Goal: Find specific page/section: Find specific page/section

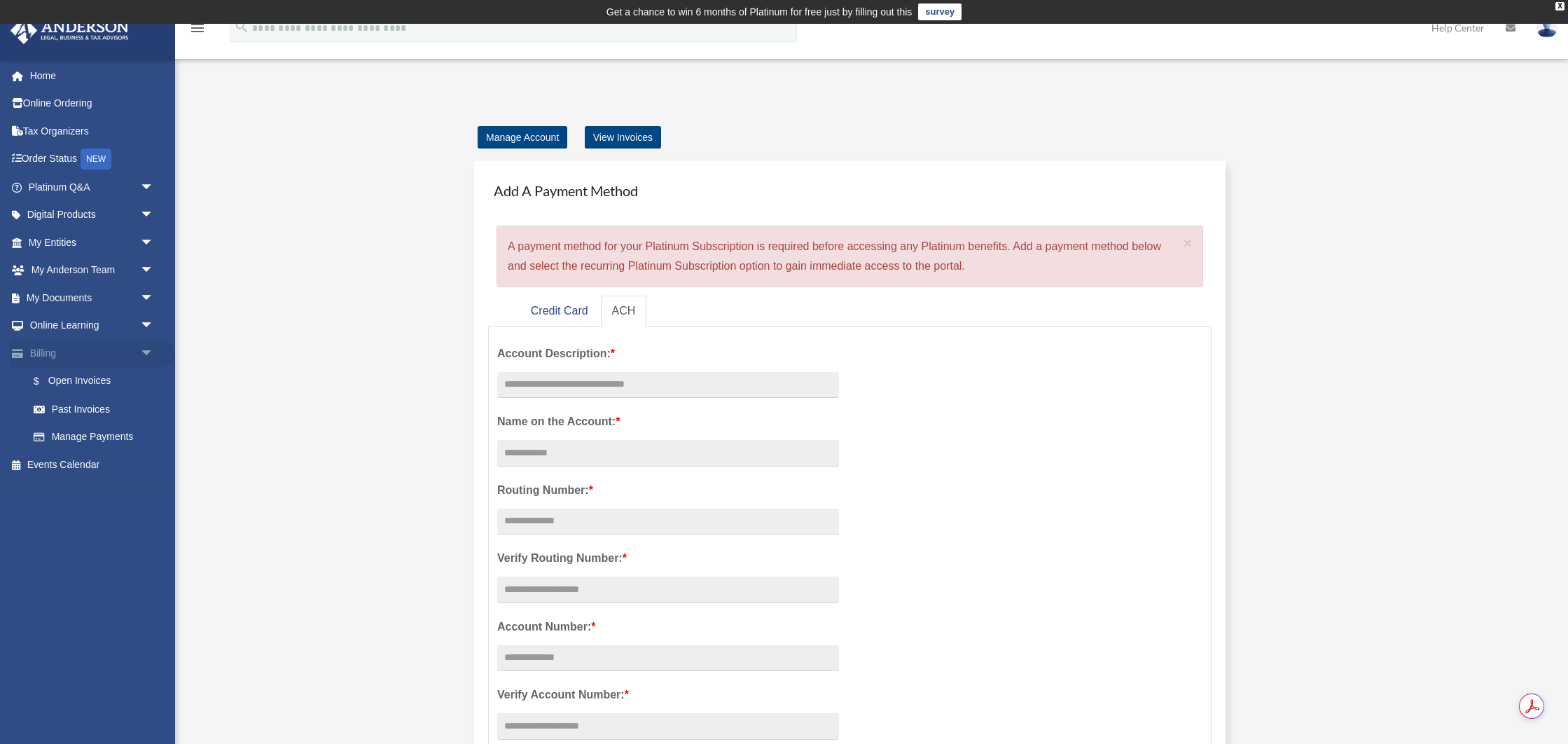
click at [148, 350] on span "arrow_drop_down" at bounding box center [154, 353] width 28 height 29
click at [148, 350] on span "arrow_drop_up" at bounding box center [154, 353] width 28 height 29
click at [97, 377] on link "$ Open Invoices" at bounding box center [97, 381] width 155 height 29
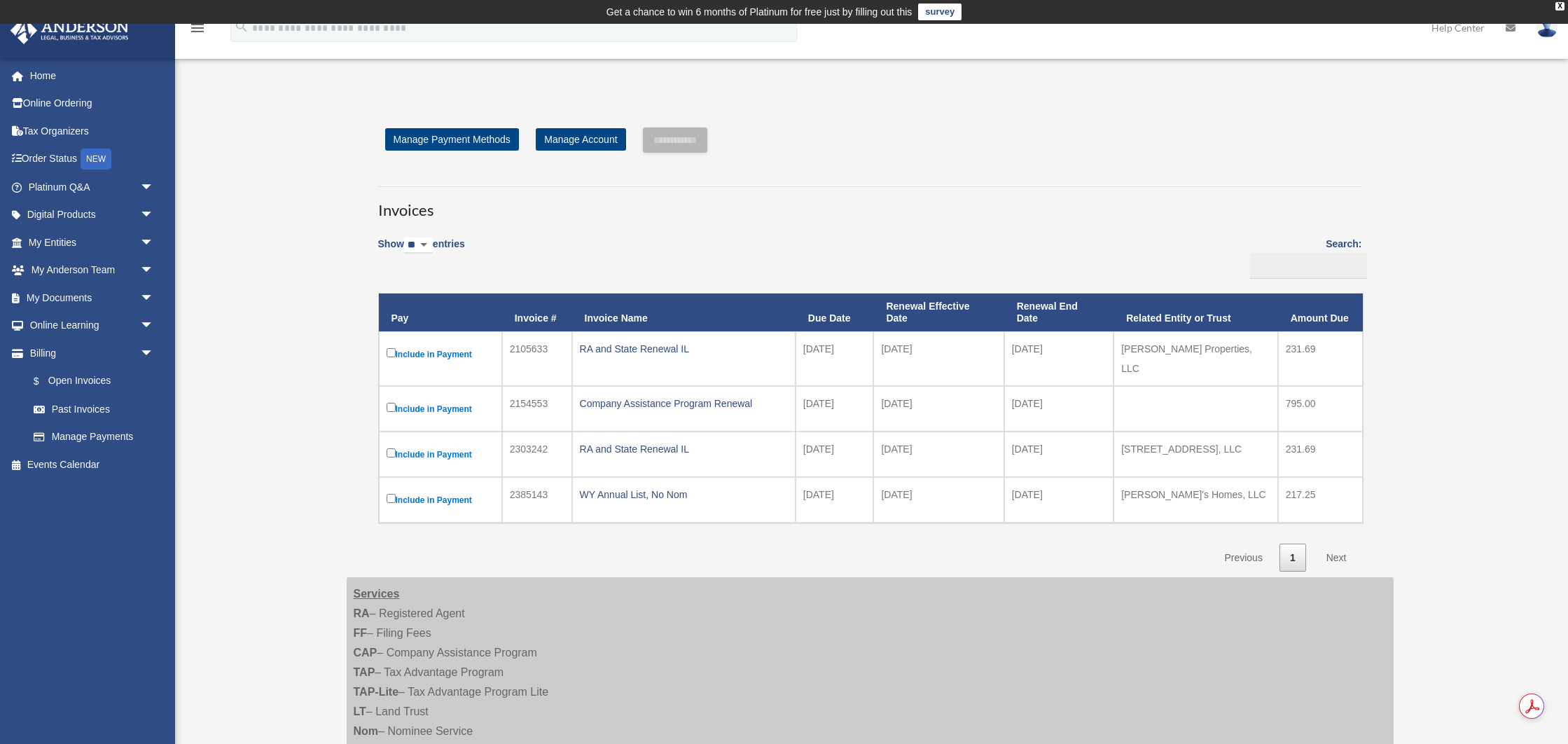
click at [854, 246] on div "Show ** ** ** *** entries Search: Pay Invoice # Invoice Name Due Date Renewal E…" at bounding box center [870, 400] width 984 height 344
